Goal: Task Accomplishment & Management: Complete application form

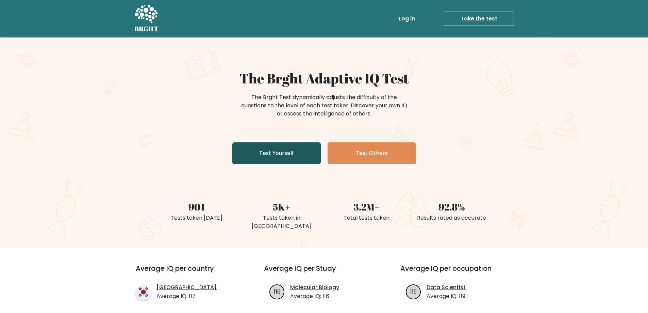
click at [287, 153] on link "Test Yourself" at bounding box center [276, 153] width 88 height 22
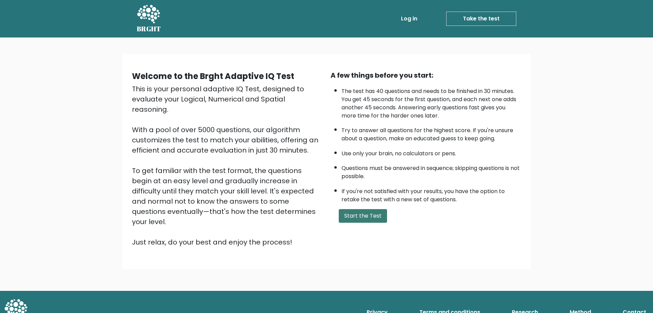
click at [356, 216] on button "Start the Test" at bounding box center [363, 216] width 48 height 14
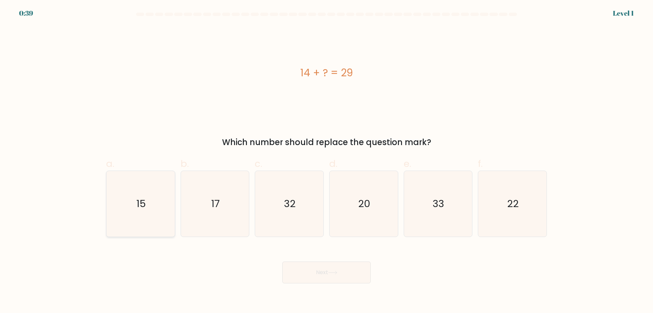
click at [146, 193] on icon "15" at bounding box center [141, 204] width 66 height 66
click at [327, 161] on input "a. 15" at bounding box center [327, 158] width 0 height 4
radio input "true"
click at [328, 273] on button "Next" at bounding box center [326, 272] width 88 height 22
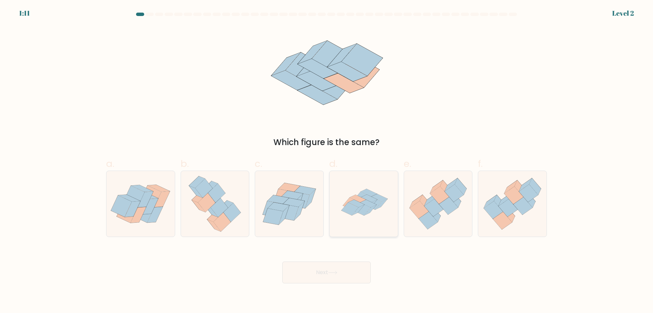
click at [361, 220] on icon at bounding box center [364, 204] width 66 height 66
click at [327, 161] on input "d." at bounding box center [327, 158] width 0 height 4
radio input "true"
click at [348, 266] on button "Next" at bounding box center [326, 272] width 88 height 22
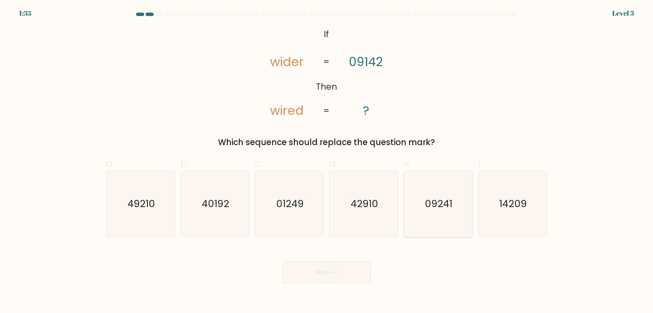
click at [430, 217] on icon "09241" at bounding box center [438, 204] width 66 height 66
click at [327, 161] on input "e. 09241" at bounding box center [327, 158] width 0 height 4
radio input "true"
click at [334, 273] on icon at bounding box center [332, 272] width 9 height 4
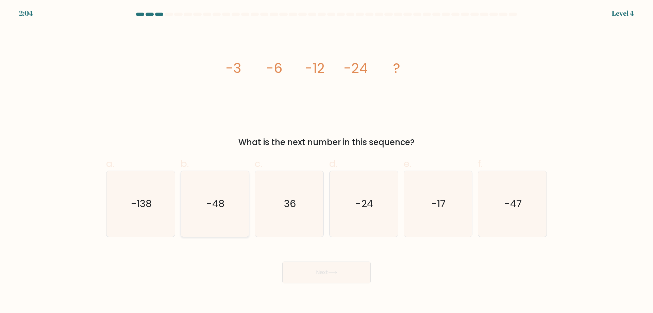
click at [203, 213] on icon "-48" at bounding box center [215, 204] width 66 height 66
click at [327, 161] on input "b. -48" at bounding box center [327, 158] width 0 height 4
radio input "true"
click at [327, 276] on button "Next" at bounding box center [326, 272] width 88 height 22
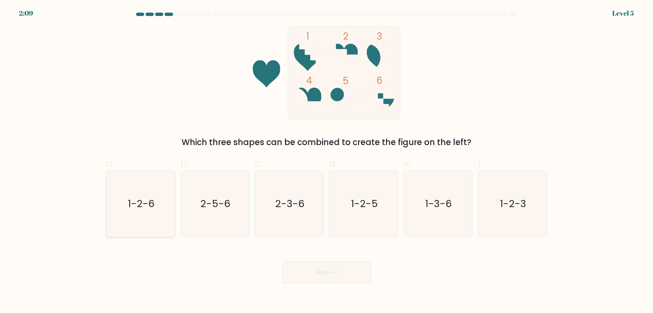
click at [128, 219] on icon "1-2-6" at bounding box center [141, 204] width 66 height 66
click at [327, 161] on input "a. 1-2-6" at bounding box center [327, 158] width 0 height 4
radio input "true"
click at [318, 270] on button "Next" at bounding box center [326, 272] width 88 height 22
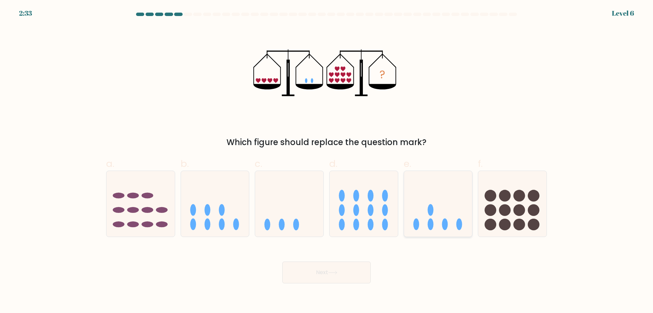
click at [456, 208] on icon at bounding box center [438, 203] width 68 height 56
click at [327, 161] on input "e." at bounding box center [327, 158] width 0 height 4
radio input "true"
click at [337, 270] on icon at bounding box center [332, 272] width 9 height 4
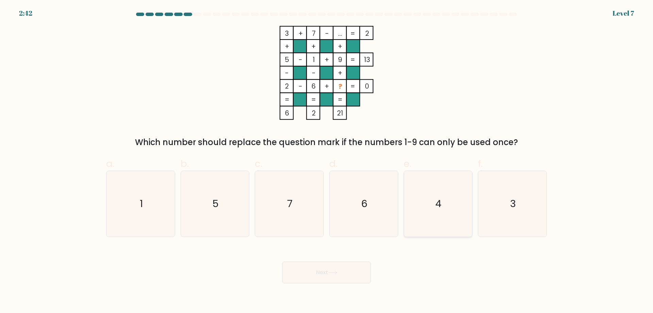
click at [437, 204] on text "4" at bounding box center [439, 204] width 6 height 14
click at [327, 161] on input "e. 4" at bounding box center [327, 158] width 0 height 4
radio input "true"
click at [305, 271] on button "Next" at bounding box center [326, 272] width 88 height 22
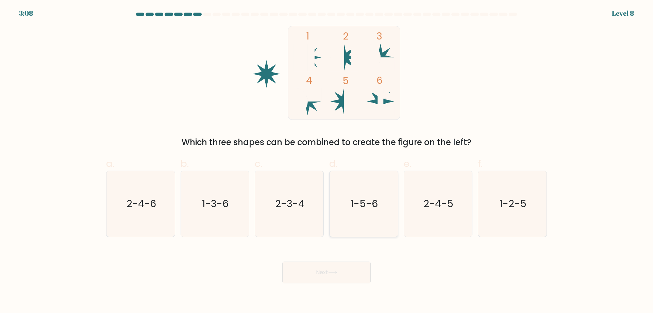
click at [372, 213] on icon "1-5-6" at bounding box center [364, 204] width 66 height 66
click at [327, 161] on input "d. 1-5-6" at bounding box center [327, 158] width 0 height 4
radio input "true"
click at [524, 209] on text "1-2-5" at bounding box center [513, 204] width 27 height 14
click at [327, 161] on input "f. 1-2-5" at bounding box center [327, 158] width 0 height 4
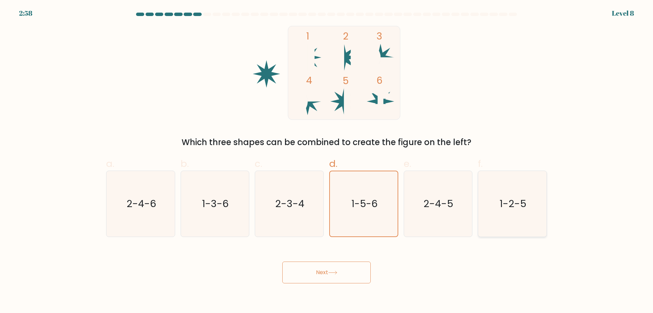
radio input "true"
click at [351, 273] on button "Next" at bounding box center [326, 272] width 88 height 22
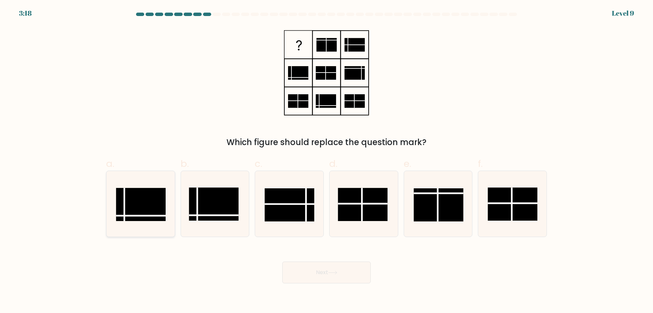
click at [151, 213] on rect at bounding box center [141, 204] width 50 height 33
click at [327, 161] on input "a." at bounding box center [327, 158] width 0 height 4
radio input "true"
click at [305, 275] on button "Next" at bounding box center [326, 272] width 88 height 22
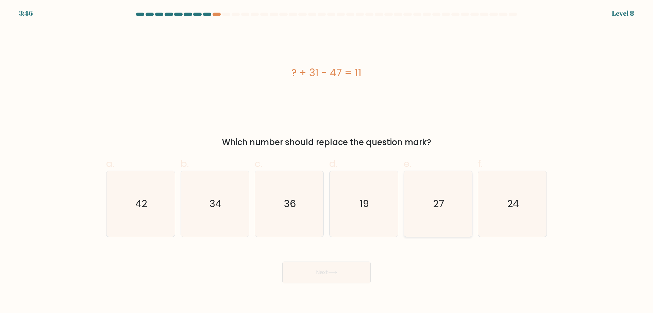
click at [446, 198] on icon "27" at bounding box center [438, 204] width 66 height 66
click at [327, 161] on input "e. 27" at bounding box center [327, 158] width 0 height 4
radio input "true"
click at [332, 272] on icon at bounding box center [333, 272] width 8 height 3
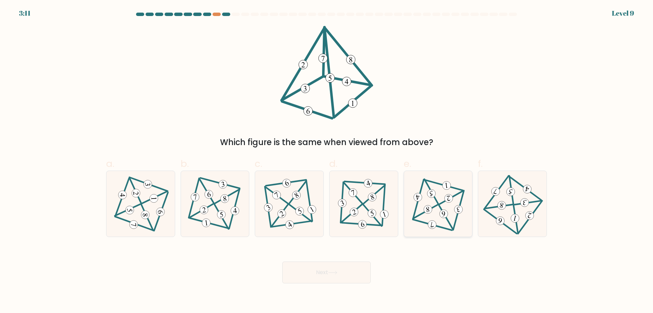
click at [449, 208] on icon at bounding box center [437, 203] width 53 height 52
click at [327, 161] on input "e." at bounding box center [327, 158] width 0 height 4
radio input "true"
click at [364, 274] on button "Next" at bounding box center [326, 272] width 88 height 22
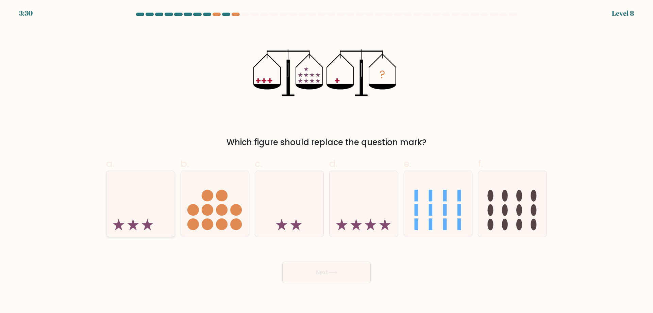
click at [130, 191] on icon at bounding box center [140, 203] width 68 height 56
click at [327, 161] on input "a." at bounding box center [327, 158] width 0 height 4
radio input "true"
click at [324, 273] on button "Next" at bounding box center [326, 272] width 88 height 22
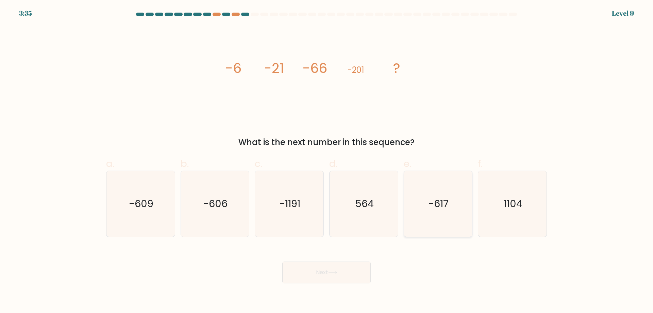
click at [448, 185] on icon "-617" at bounding box center [438, 204] width 66 height 66
click at [327, 161] on input "e. -617" at bounding box center [327, 158] width 0 height 4
radio input "true"
click at [328, 277] on button "Next" at bounding box center [326, 272] width 88 height 22
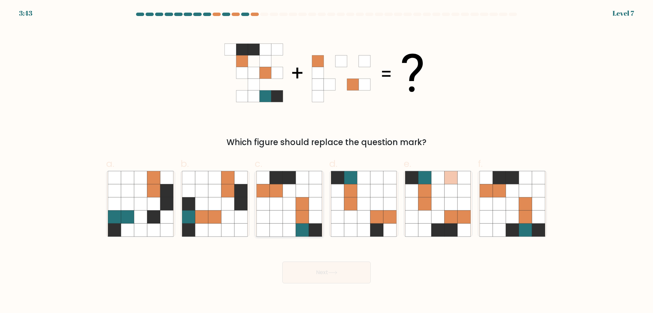
click at [294, 207] on icon at bounding box center [289, 203] width 13 height 13
click at [327, 161] on input "c." at bounding box center [327, 158] width 0 height 4
radio input "true"
click at [331, 270] on button "Next" at bounding box center [326, 272] width 88 height 22
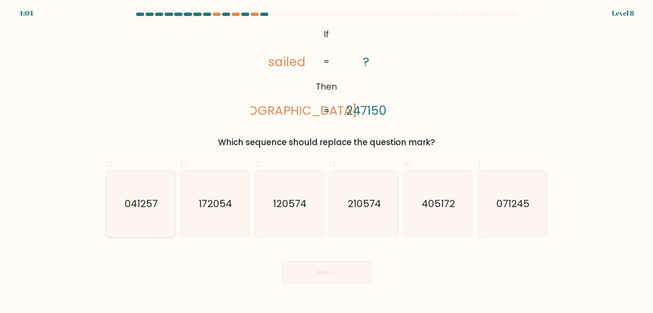
click at [144, 213] on icon "041257" at bounding box center [141, 204] width 66 height 66
click at [327, 161] on input "a. 041257" at bounding box center [327, 158] width 0 height 4
radio input "true"
click at [449, 218] on icon "405172" at bounding box center [438, 204] width 66 height 66
click at [327, 161] on input "e. 405172" at bounding box center [327, 158] width 0 height 4
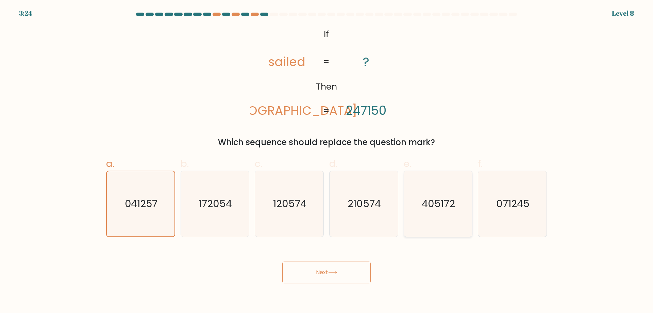
radio input "true"
drag, startPoint x: 137, startPoint y: 213, endPoint x: 153, endPoint y: 217, distance: 16.3
click at [137, 212] on icon "041257" at bounding box center [141, 204] width 66 height 66
click at [327, 161] on input "a. 041257" at bounding box center [327, 158] width 0 height 4
radio input "true"
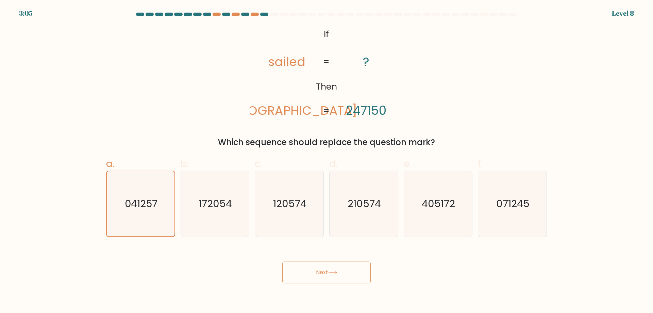
click at [294, 264] on button "Next" at bounding box center [326, 272] width 88 height 22
click at [300, 270] on button "Next" at bounding box center [326, 272] width 88 height 22
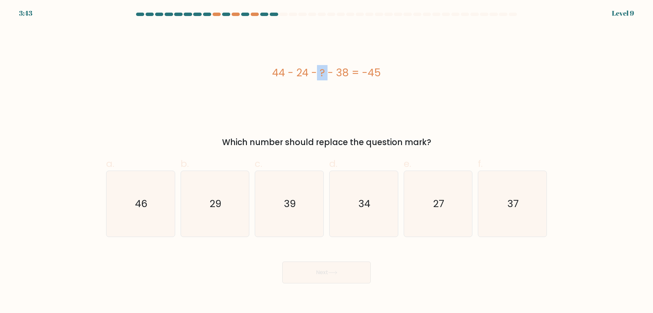
drag, startPoint x: 287, startPoint y: 73, endPoint x: 276, endPoint y: 74, distance: 11.2
click at [276, 74] on div "44 - 24 - ? - 38 = -45" at bounding box center [326, 72] width 441 height 15
drag, startPoint x: 310, startPoint y: 75, endPoint x: 297, endPoint y: 73, distance: 13.5
click at [297, 73] on div "44 - 24 - ? - 38 = -45" at bounding box center [326, 72] width 441 height 15
drag, startPoint x: 352, startPoint y: 71, endPoint x: 334, endPoint y: 71, distance: 17.3
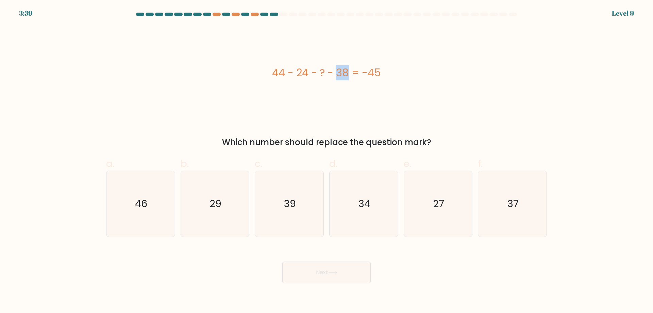
click at [334, 71] on div "44 - 24 - ? - 38 = -45" at bounding box center [326, 72] width 441 height 15
drag, startPoint x: 306, startPoint y: 70, endPoint x: 296, endPoint y: 69, distance: 9.9
click at [296, 69] on div "44 - 24 - ? - 38 = -45" at bounding box center [326, 72] width 441 height 15
drag, startPoint x: 310, startPoint y: 73, endPoint x: 296, endPoint y: 73, distance: 13.6
click at [296, 73] on div "44 - 24 - ? - 38 = -45" at bounding box center [326, 72] width 441 height 15
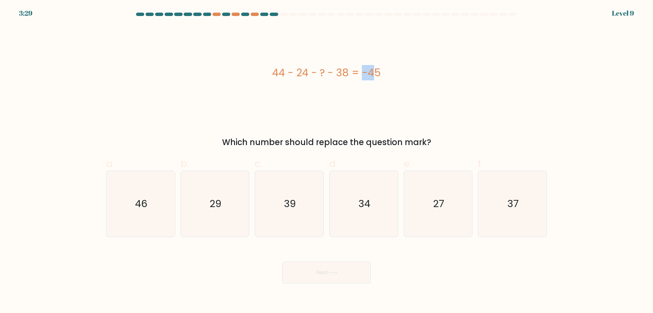
drag, startPoint x: 321, startPoint y: 71, endPoint x: 328, endPoint y: 71, distance: 6.8
click at [328, 71] on div "44 - 24 - ? - 38 = -45" at bounding box center [326, 72] width 441 height 15
drag, startPoint x: 339, startPoint y: 72, endPoint x: 348, endPoint y: 71, distance: 8.9
click at [348, 71] on div "44 - 24 - ? - 38 = -45" at bounding box center [326, 72] width 441 height 15
click at [319, 71] on div "44 - 24 - ? - 38 = -45" at bounding box center [326, 72] width 441 height 15
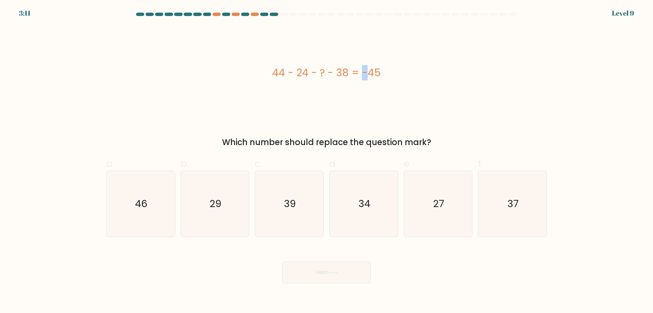
drag, startPoint x: 337, startPoint y: 71, endPoint x: 349, endPoint y: 70, distance: 11.2
click at [349, 70] on div "44 - 24 - ? - 38 = -45" at bounding box center [326, 72] width 441 height 15
click at [437, 208] on text "27" at bounding box center [438, 204] width 11 height 14
click at [327, 161] on input "e. 27" at bounding box center [327, 158] width 0 height 4
radio input "true"
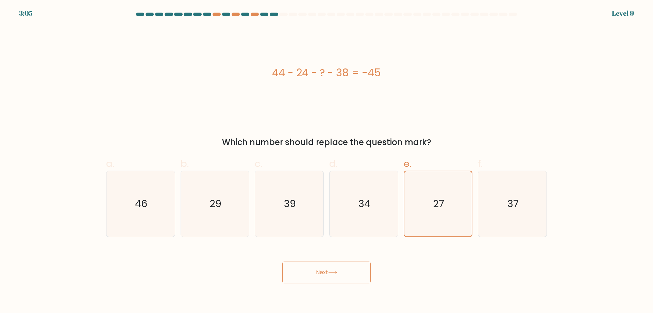
click at [348, 270] on button "Next" at bounding box center [326, 272] width 88 height 22
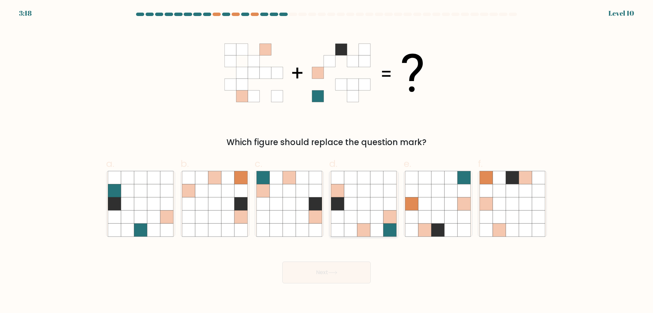
click at [387, 207] on icon at bounding box center [389, 203] width 13 height 13
click at [327, 161] on input "d." at bounding box center [327, 158] width 0 height 4
radio input "true"
click at [323, 273] on button "Next" at bounding box center [326, 272] width 88 height 22
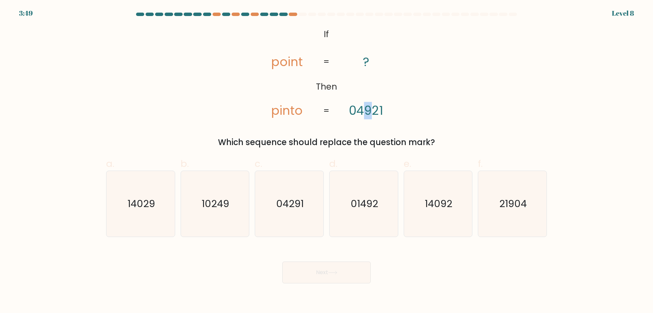
drag, startPoint x: 362, startPoint y: 113, endPoint x: 373, endPoint y: 113, distance: 11.6
click at [373, 113] on tspan "04921" at bounding box center [366, 110] width 34 height 17
click at [357, 110] on tspan "04921" at bounding box center [366, 110] width 34 height 17
drag, startPoint x: 271, startPoint y: 112, endPoint x: 275, endPoint y: 113, distance: 4.0
click at [275, 113] on tspan "pinto" at bounding box center [287, 109] width 32 height 17
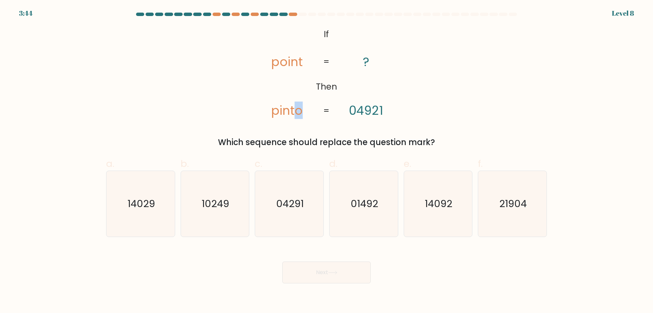
drag, startPoint x: 306, startPoint y: 110, endPoint x: 297, endPoint y: 110, distance: 8.8
click at [297, 110] on icon "@import url('https://fonts.googleapis.com/css?family=Abril+Fatface:400,100,100i…" at bounding box center [326, 73] width 152 height 94
click at [383, 208] on icon "01492" at bounding box center [364, 204] width 66 height 66
click at [327, 161] on input "d. 01492" at bounding box center [327, 158] width 0 height 4
radio input "true"
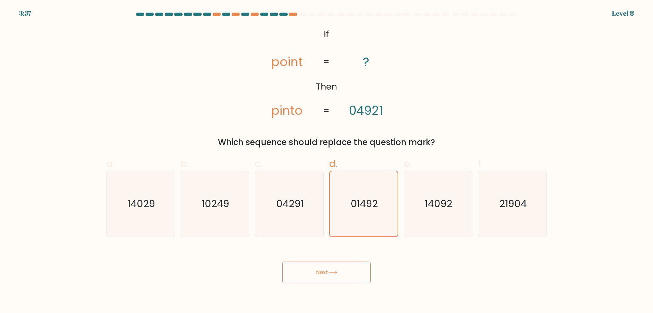
click at [332, 266] on button "Next" at bounding box center [326, 272] width 88 height 22
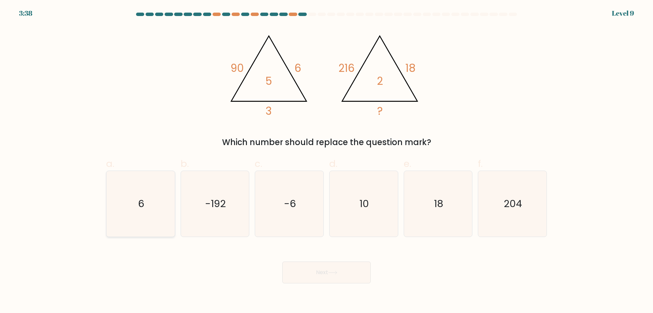
click at [145, 209] on icon "6" at bounding box center [141, 204] width 66 height 66
click at [327, 161] on input "a. 6" at bounding box center [327, 158] width 0 height 4
radio input "true"
click at [335, 272] on icon at bounding box center [332, 272] width 9 height 4
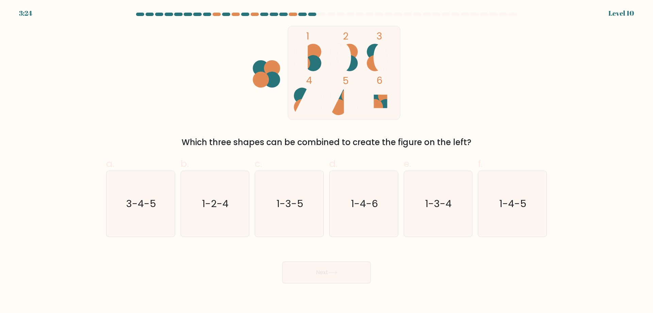
click at [316, 47] on ellipse at bounding box center [313, 52] width 16 height 16
click at [380, 58] on ellipse at bounding box center [381, 58] width 14 height 28
click at [350, 96] on rect at bounding box center [351, 101] width 14 height 28
click at [288, 201] on text "1-3-5" at bounding box center [290, 204] width 27 height 14
click at [327, 161] on input "c. 1-3-5" at bounding box center [327, 158] width 0 height 4
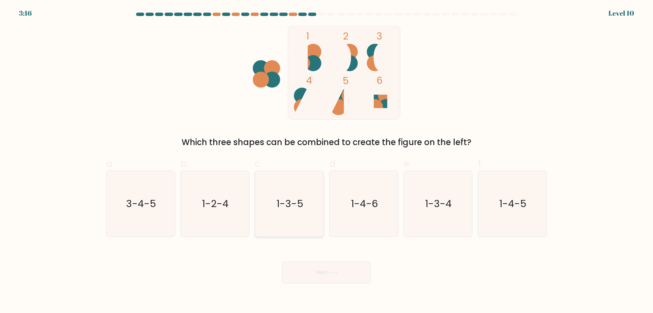
radio input "true"
click at [329, 271] on button "Next" at bounding box center [326, 272] width 88 height 22
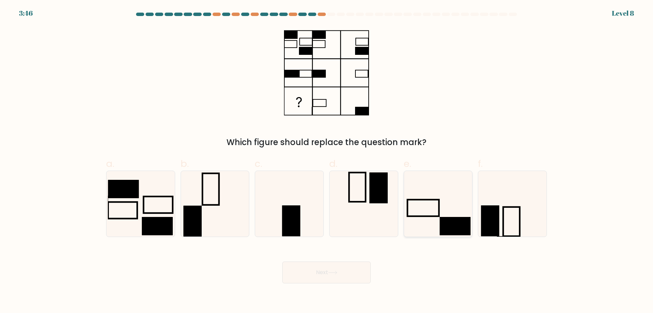
click at [436, 210] on icon at bounding box center [438, 204] width 66 height 66
click at [327, 161] on input "e." at bounding box center [327, 158] width 0 height 4
radio input "true"
click at [349, 268] on button "Next" at bounding box center [326, 272] width 88 height 22
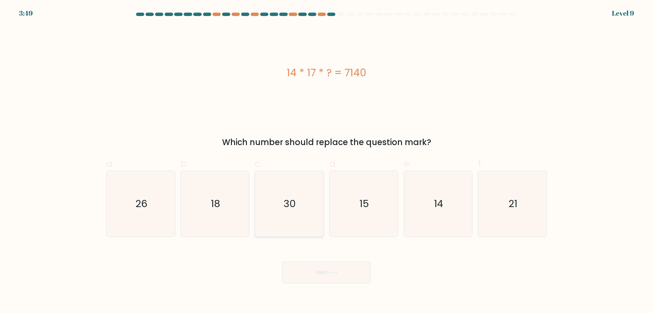
click at [302, 206] on icon "30" at bounding box center [289, 204] width 66 height 66
click at [327, 161] on input "c. 30" at bounding box center [327, 158] width 0 height 4
radio input "true"
click at [355, 274] on button "Next" at bounding box center [326, 272] width 88 height 22
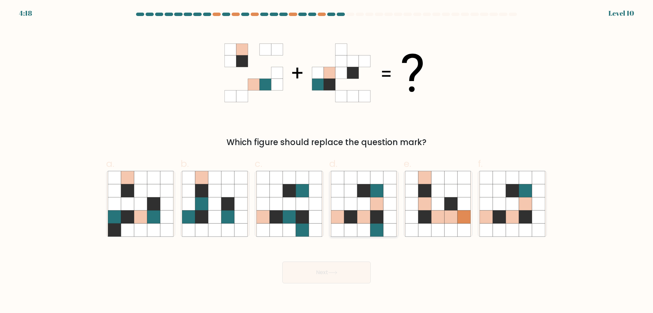
click at [363, 203] on icon at bounding box center [363, 203] width 13 height 13
click at [327, 161] on input "d." at bounding box center [327, 158] width 0 height 4
radio input "true"
click at [354, 275] on button "Next" at bounding box center [326, 272] width 88 height 22
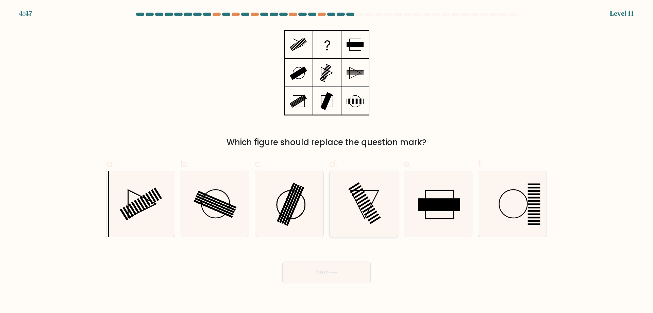
click at [383, 213] on icon at bounding box center [364, 204] width 66 height 66
click at [327, 161] on input "d." at bounding box center [327, 158] width 0 height 4
radio input "true"
click at [321, 290] on body "4:46 Level 11" at bounding box center [326, 156] width 653 height 313
click at [324, 282] on button "Next" at bounding box center [326, 272] width 88 height 22
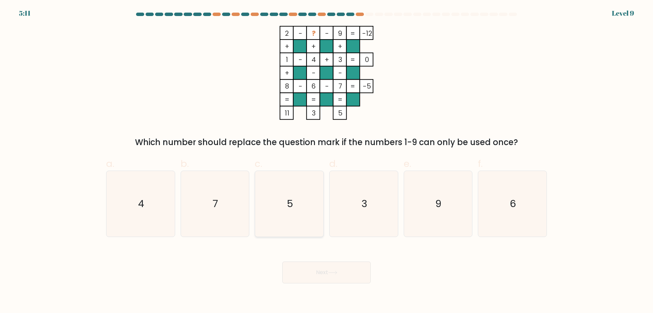
click at [296, 210] on icon "5" at bounding box center [289, 204] width 66 height 66
click at [327, 161] on input "c. 5" at bounding box center [327, 158] width 0 height 4
radio input "true"
click at [337, 275] on button "Next" at bounding box center [326, 272] width 88 height 22
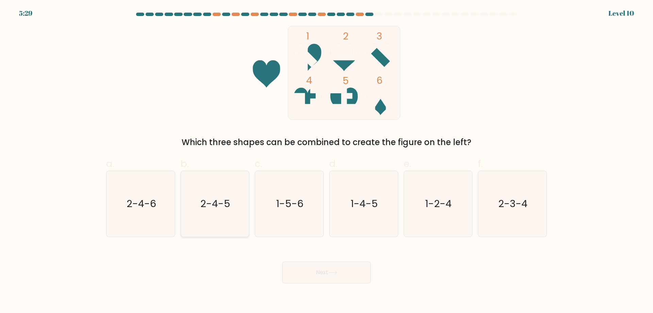
click at [236, 215] on icon "2-4-5" at bounding box center [215, 204] width 66 height 66
click at [327, 161] on input "b. 2-4-5" at bounding box center [327, 158] width 0 height 4
radio input "true"
click at [311, 270] on button "Next" at bounding box center [326, 272] width 88 height 22
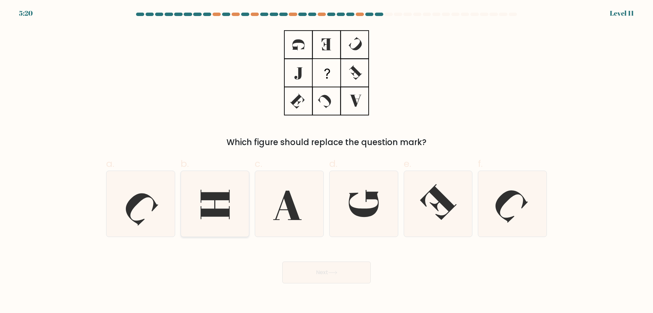
click at [211, 197] on icon at bounding box center [215, 203] width 29 height 29
click at [327, 161] on input "b." at bounding box center [327, 158] width 0 height 4
radio input "true"
click at [342, 273] on button "Next" at bounding box center [326, 272] width 88 height 22
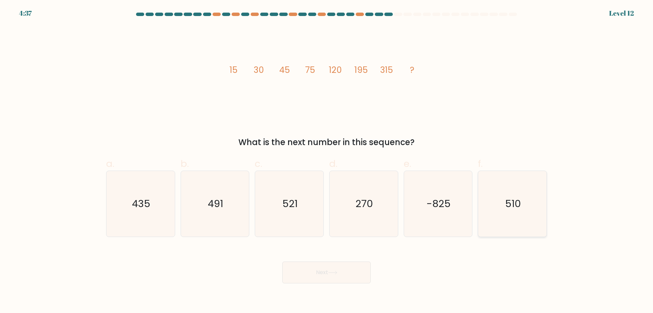
click at [512, 203] on text "510" at bounding box center [513, 204] width 16 height 14
click at [327, 161] on input "f. 510" at bounding box center [327, 158] width 0 height 4
radio input "true"
click at [351, 273] on button "Next" at bounding box center [326, 272] width 88 height 22
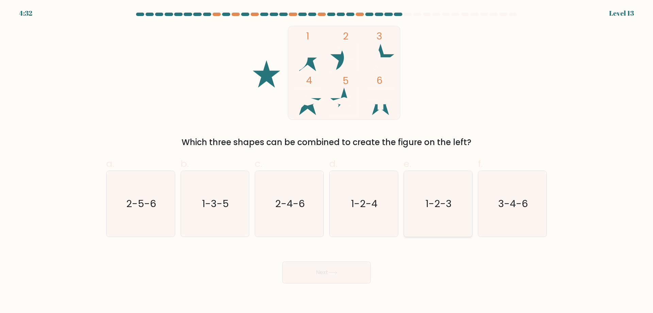
click at [448, 202] on text "1-2-3" at bounding box center [439, 204] width 26 height 14
click at [327, 161] on input "e. 1-2-3" at bounding box center [327, 158] width 0 height 4
radio input "true"
click at [330, 280] on button "Next" at bounding box center [326, 272] width 88 height 22
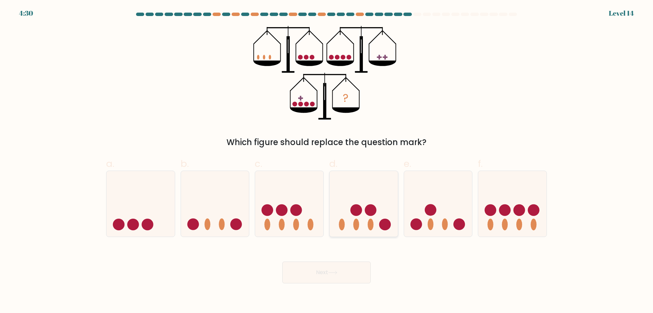
click at [340, 201] on icon at bounding box center [364, 203] width 68 height 56
click at [327, 161] on input "d." at bounding box center [327, 158] width 0 height 4
radio input "true"
click at [345, 264] on button "Next" at bounding box center [326, 272] width 88 height 22
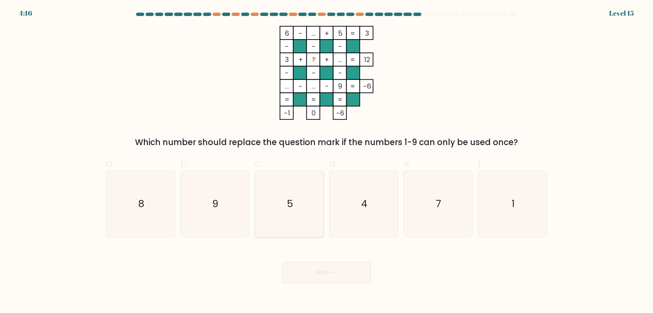
click at [298, 203] on icon "5" at bounding box center [289, 204] width 66 height 66
click at [327, 161] on input "c. 5" at bounding box center [327, 158] width 0 height 4
radio input "true"
click at [335, 274] on icon at bounding box center [332, 272] width 9 height 4
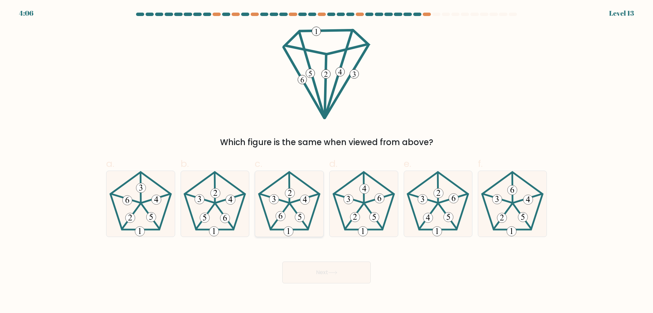
click at [277, 215] on 285 at bounding box center [281, 216] width 10 height 10
click at [327, 161] on input "c." at bounding box center [327, 158] width 0 height 4
radio input "true"
click at [305, 269] on button "Next" at bounding box center [326, 272] width 88 height 22
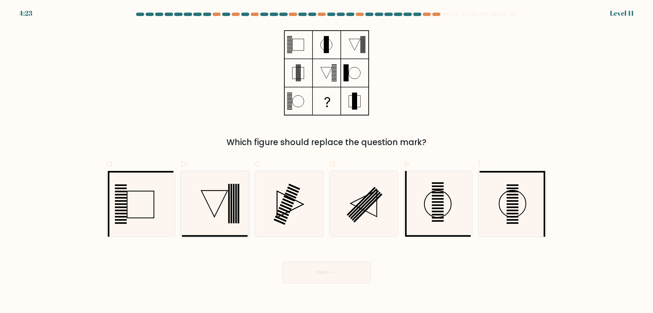
click at [233, 194] on rect at bounding box center [234, 203] width 2 height 39
click at [327, 161] on input "b." at bounding box center [327, 158] width 0 height 4
radio input "true"
click at [326, 267] on button "Next" at bounding box center [326, 272] width 88 height 22
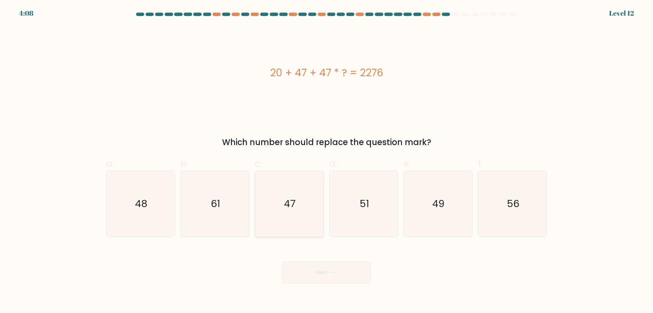
click at [303, 203] on icon "47" at bounding box center [289, 204] width 66 height 66
click at [327, 161] on input "c. 47" at bounding box center [327, 158] width 0 height 4
radio input "true"
click at [333, 279] on button "Next" at bounding box center [326, 272] width 88 height 22
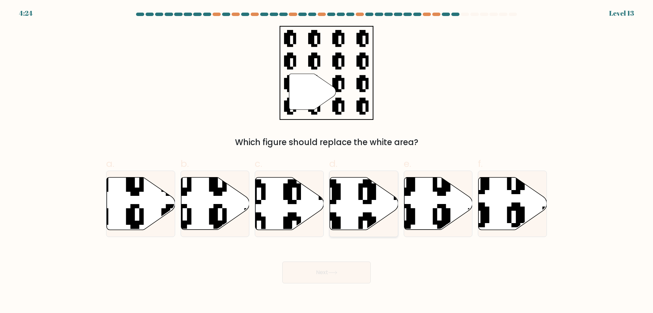
click at [340, 194] on icon at bounding box center [385, 175] width 124 height 124
click at [327, 161] on input "d." at bounding box center [327, 158] width 0 height 4
radio input "true"
click at [337, 273] on icon at bounding box center [332, 272] width 9 height 4
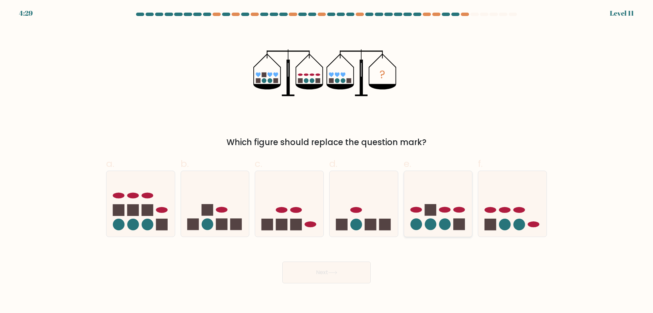
click at [434, 213] on rect at bounding box center [431, 210] width 12 height 12
click at [327, 161] on input "e." at bounding box center [327, 158] width 0 height 4
radio input "true"
click at [341, 287] on body "4:26 Level 11" at bounding box center [326, 156] width 653 height 313
click at [345, 272] on button "Next" at bounding box center [326, 272] width 88 height 22
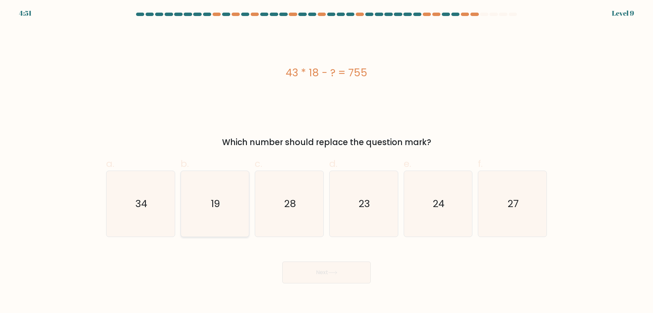
click at [235, 210] on icon "19" at bounding box center [215, 204] width 66 height 66
click at [327, 161] on input "b. 19" at bounding box center [327, 158] width 0 height 4
radio input "true"
click at [311, 274] on button "Next" at bounding box center [326, 272] width 88 height 22
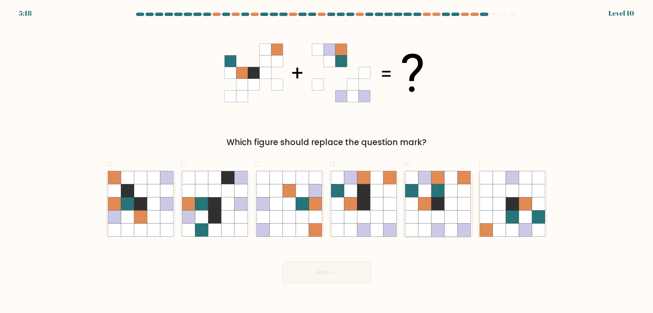
click at [430, 202] on icon at bounding box center [424, 203] width 13 height 13
click at [327, 161] on input "e." at bounding box center [327, 158] width 0 height 4
radio input "true"
click at [354, 273] on button "Next" at bounding box center [326, 272] width 88 height 22
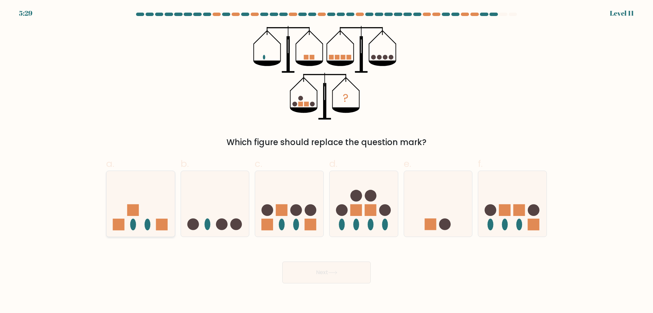
click at [130, 214] on rect at bounding box center [133, 210] width 12 height 12
click at [327, 161] on input "a." at bounding box center [327, 158] width 0 height 4
radio input "true"
click at [307, 266] on button "Next" at bounding box center [326, 272] width 88 height 22
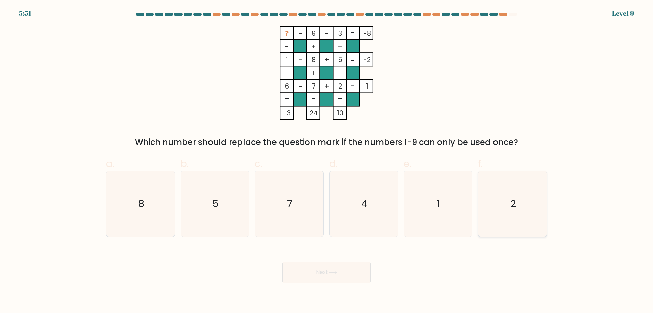
click at [518, 190] on icon "2" at bounding box center [513, 204] width 66 height 66
click at [327, 161] on input "f. 2" at bounding box center [327, 158] width 0 height 4
radio input "true"
click at [377, 200] on icon "4" at bounding box center [364, 204] width 66 height 66
click at [327, 161] on input "d. 4" at bounding box center [327, 158] width 0 height 4
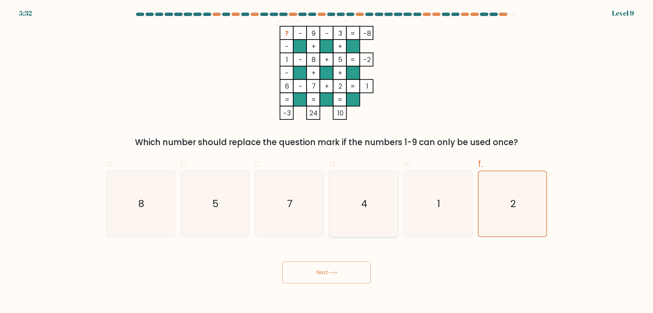
radio input "true"
click at [342, 273] on button "Next" at bounding box center [326, 272] width 88 height 22
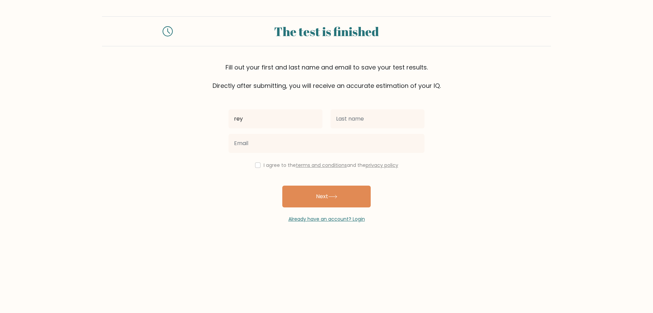
type input "rey"
click at [342, 112] on input "text" at bounding box center [378, 118] width 94 height 19
drag, startPoint x: 361, startPoint y: 122, endPoint x: 257, endPoint y: 121, distance: 104.1
click at [257, 121] on div "rey tsmors" at bounding box center [327, 118] width 204 height 24
drag, startPoint x: 364, startPoint y: 120, endPoint x: 272, endPoint y: 120, distance: 91.5
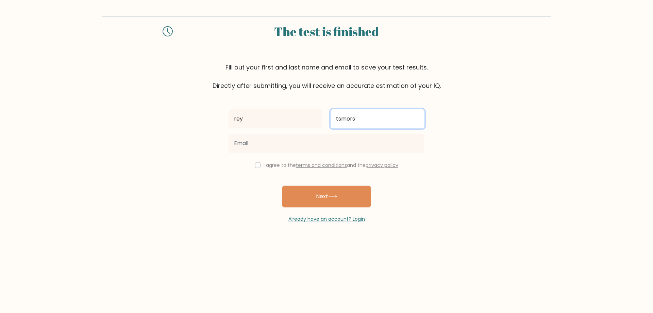
click at [273, 120] on div "rey tsmors" at bounding box center [327, 118] width 204 height 24
type input "tamora"
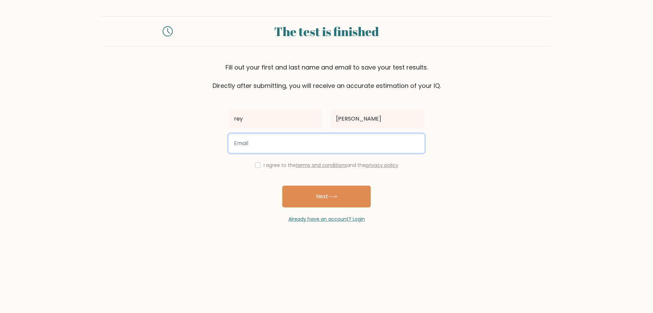
click at [263, 148] on input "email" at bounding box center [327, 143] width 196 height 19
type input "tmspoipet321@gmail.com"
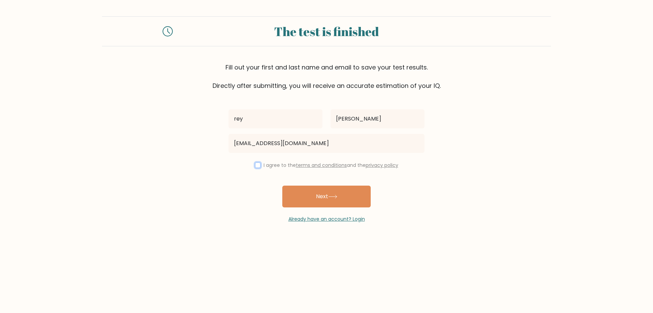
click at [257, 163] on input "checkbox" at bounding box center [257, 164] width 5 height 5
checkbox input "true"
click at [316, 200] on button "Next" at bounding box center [326, 196] width 88 height 22
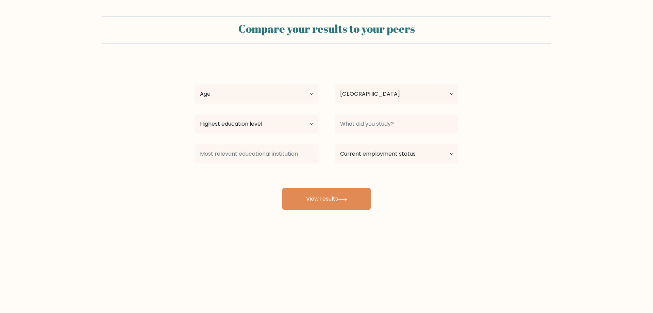
select select "KH"
click at [268, 100] on select "Age Under [DEMOGRAPHIC_DATA] [DEMOGRAPHIC_DATA] [DEMOGRAPHIC_DATA] [DEMOGRAPHIC…" at bounding box center [257, 93] width 124 height 19
select select "25_34"
click at [195, 84] on select "Age Under [DEMOGRAPHIC_DATA] [DEMOGRAPHIC_DATA] [DEMOGRAPHIC_DATA] [DEMOGRAPHIC…" at bounding box center [257, 93] width 124 height 19
click at [393, 101] on select "Country [GEOGRAPHIC_DATA] [GEOGRAPHIC_DATA] [GEOGRAPHIC_DATA] [US_STATE] [GEOGR…" at bounding box center [397, 93] width 124 height 19
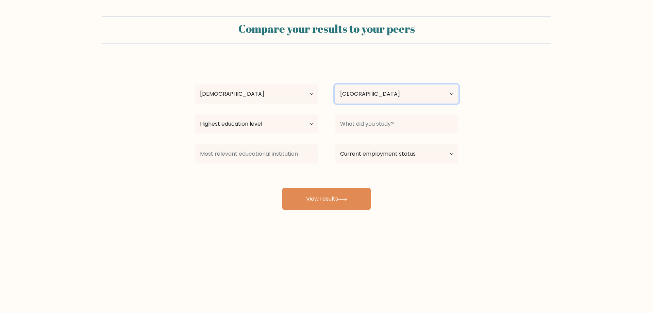
select select "ID"
click at [335, 84] on select "Country [GEOGRAPHIC_DATA] [GEOGRAPHIC_DATA] [GEOGRAPHIC_DATA] [US_STATE] [GEOGR…" at bounding box center [397, 93] width 124 height 19
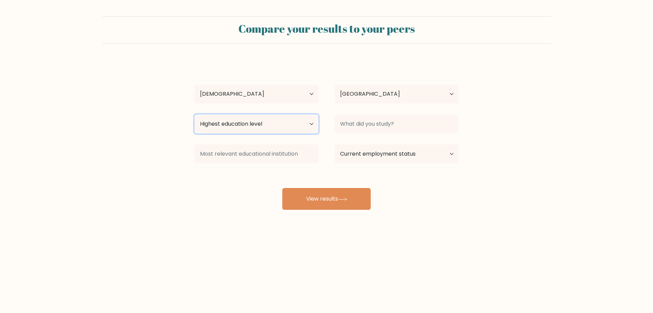
click at [216, 118] on select "Highest education level No schooling Primary Lower Secondary Upper Secondary Oc…" at bounding box center [257, 123] width 124 height 19
select select "no_schooling"
click at [195, 114] on select "Highest education level No schooling Primary Lower Secondary Upper Secondary Oc…" at bounding box center [257, 123] width 124 height 19
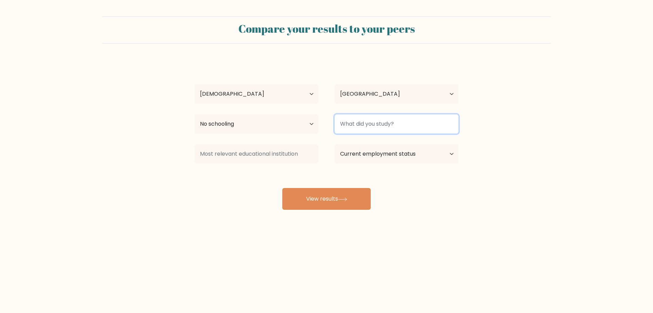
click at [366, 120] on input at bounding box center [397, 123] width 124 height 19
type input "sma"
click at [399, 152] on select "Current employment status Employed Student Retired Other / prefer not to answer" at bounding box center [397, 153] width 124 height 19
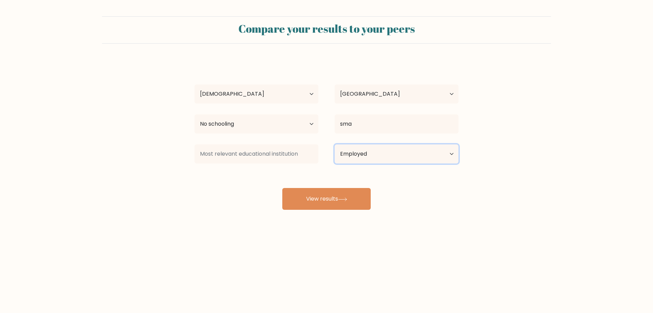
click at [335, 144] on select "Current employment status Employed Student Retired Other / prefer not to answer" at bounding box center [397, 153] width 124 height 19
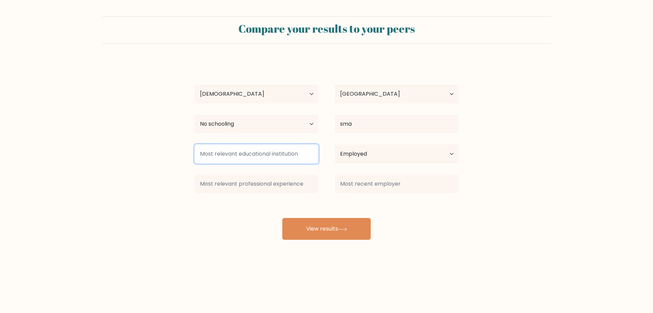
click at [285, 149] on input at bounding box center [257, 153] width 124 height 19
click at [372, 153] on select "Current employment status Employed Student Retired Other / prefer not to answer" at bounding box center [397, 153] width 124 height 19
select select "other"
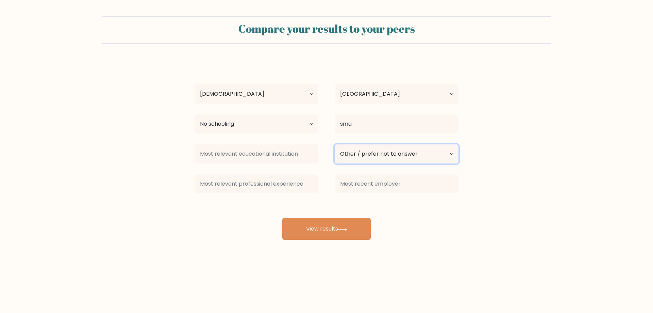
click at [335, 144] on select "Current employment status Employed Student Retired Other / prefer not to answer" at bounding box center [397, 153] width 124 height 19
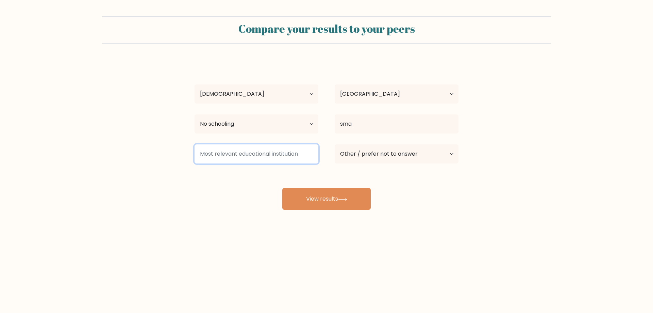
click at [245, 159] on input at bounding box center [257, 153] width 124 height 19
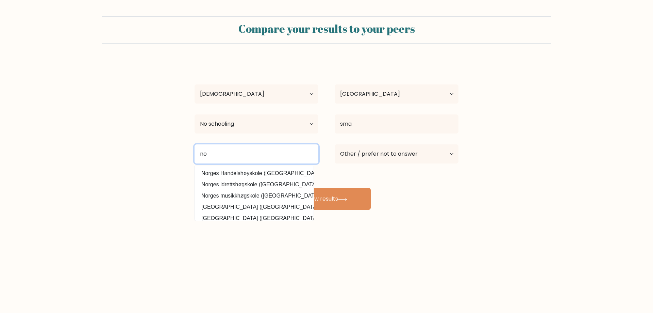
type input "no"
click at [327, 172] on div "[PERSON_NAME] Age Under [DEMOGRAPHIC_DATA] [DEMOGRAPHIC_DATA] [DEMOGRAPHIC_DATA…" at bounding box center [326, 135] width 272 height 150
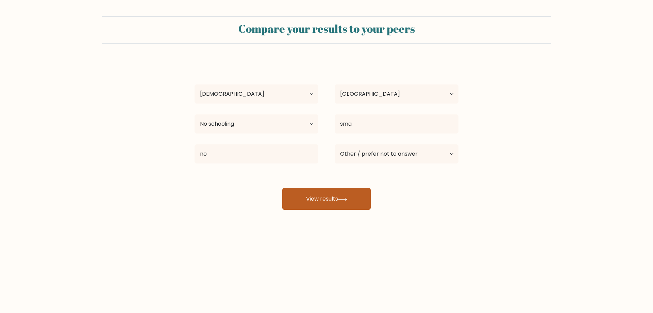
click at [342, 191] on button "View results" at bounding box center [326, 199] width 88 height 22
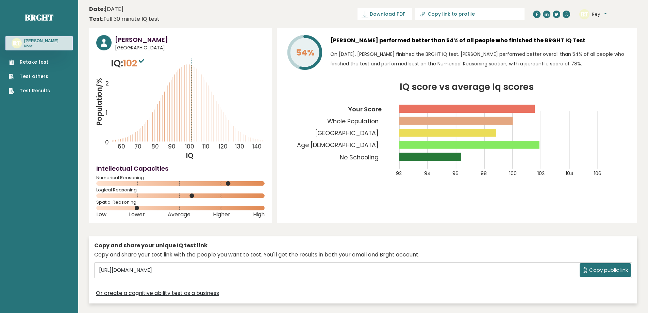
click at [365, 119] on tspan "Whole Population" at bounding box center [352, 121] width 51 height 8
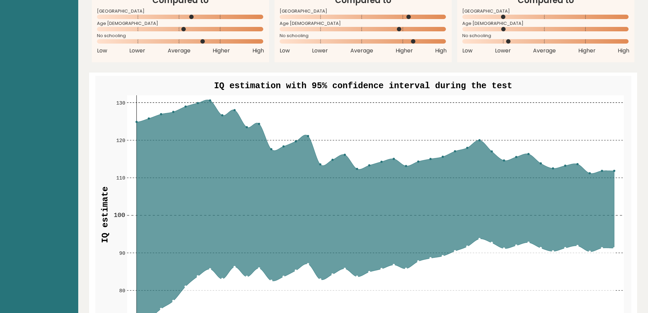
scroll to position [850, 0]
